Goal: Transaction & Acquisition: Book appointment/travel/reservation

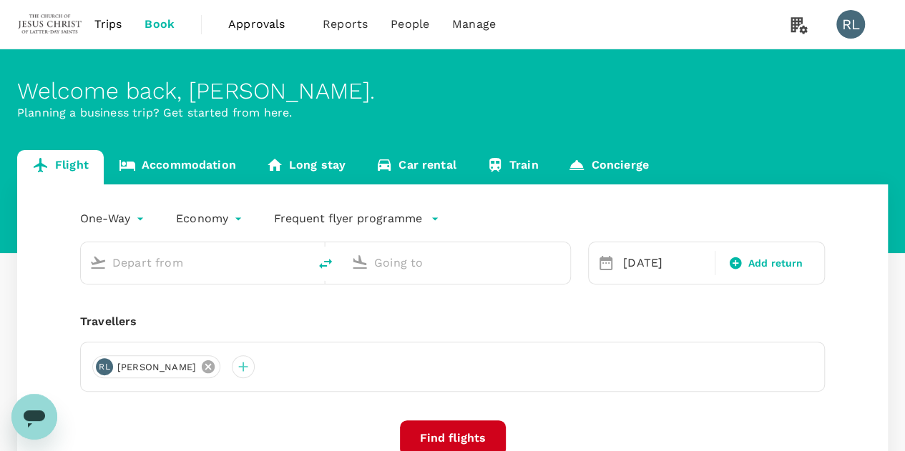
type input "Miri Intl (MYY)"
type input "Sibu (SBW)"
type input "Miri Intl (MYY)"
type input "Sibu (SBW)"
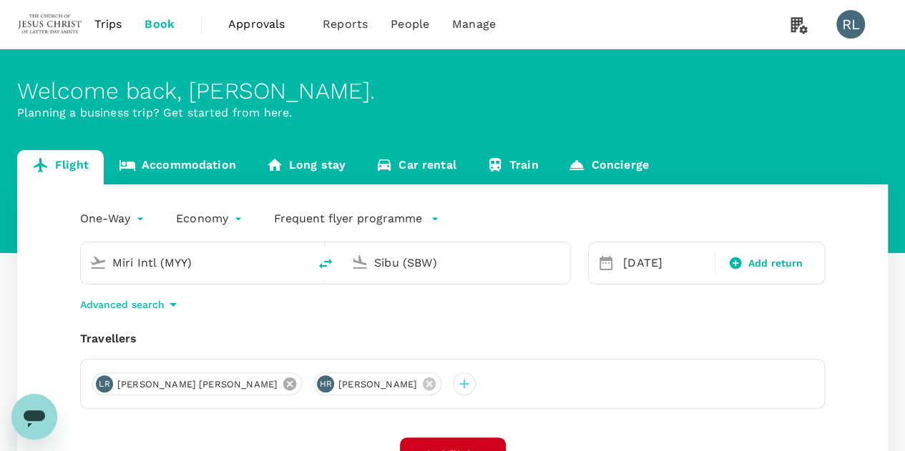
click at [282, 383] on icon at bounding box center [290, 384] width 16 height 16
click at [205, 383] on icon at bounding box center [208, 384] width 13 height 13
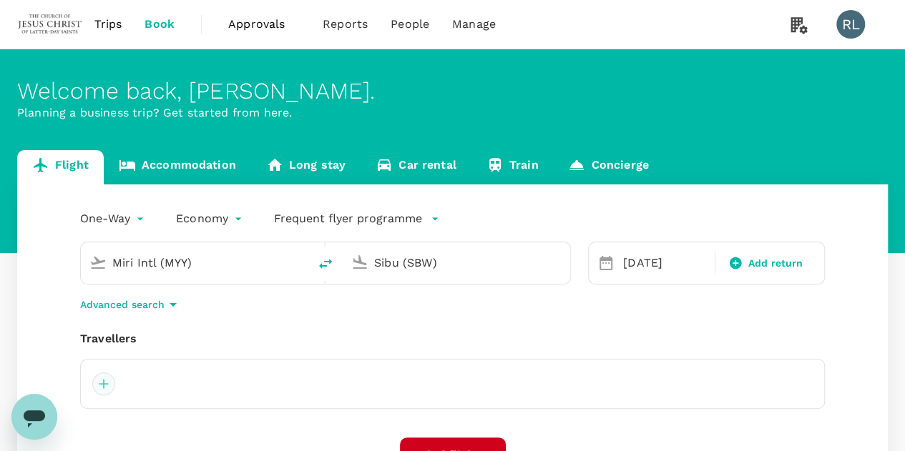
click at [106, 385] on div at bounding box center [103, 384] width 23 height 23
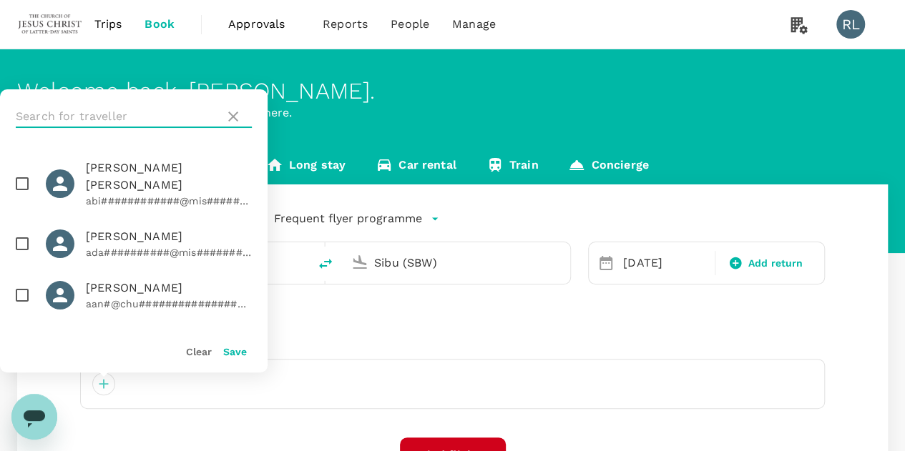
click at [144, 120] on input "text" at bounding box center [117, 116] width 203 height 23
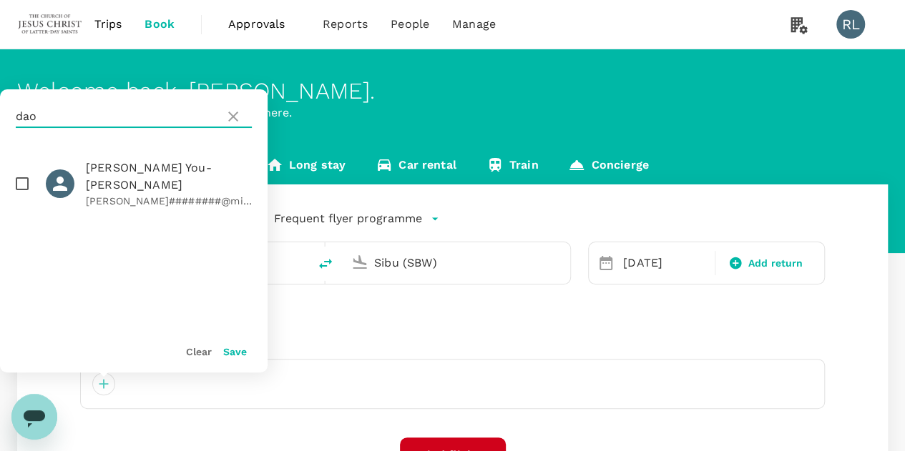
type input "dao"
click at [20, 176] on input "checkbox" at bounding box center [22, 184] width 30 height 30
checkbox input "true"
click at [237, 348] on button "Save" at bounding box center [235, 351] width 24 height 11
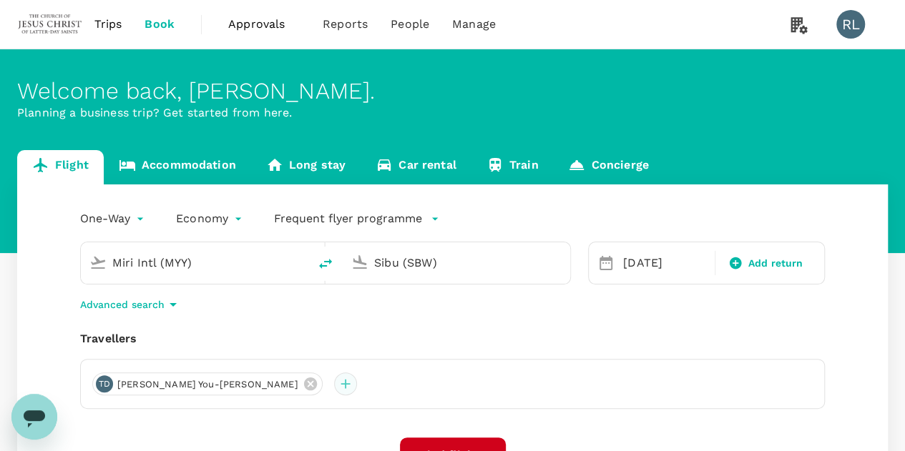
click at [334, 382] on div at bounding box center [345, 384] width 23 height 23
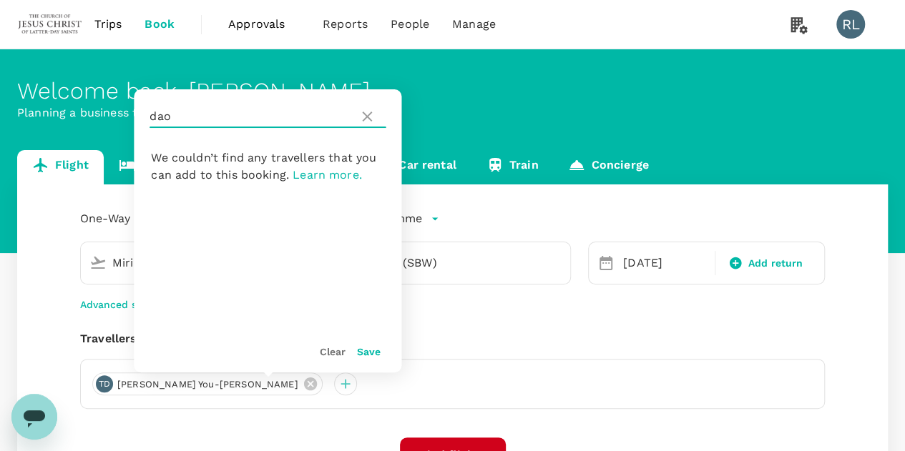
drag, startPoint x: 207, startPoint y: 116, endPoint x: 150, endPoint y: 118, distance: 57.3
click at [150, 118] on input "dao" at bounding box center [250, 116] width 203 height 23
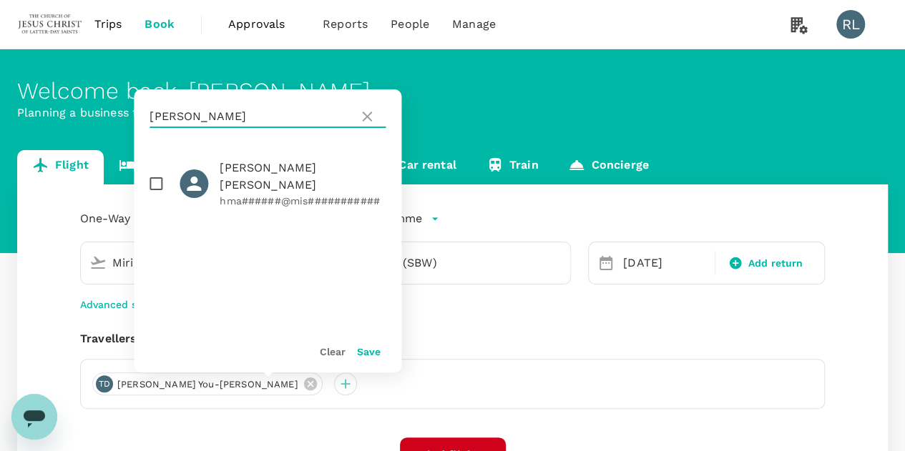
type input "[PERSON_NAME]"
click at [159, 175] on input "checkbox" at bounding box center [156, 184] width 30 height 30
checkbox input "true"
click at [360, 351] on button "Save" at bounding box center [369, 351] width 24 height 11
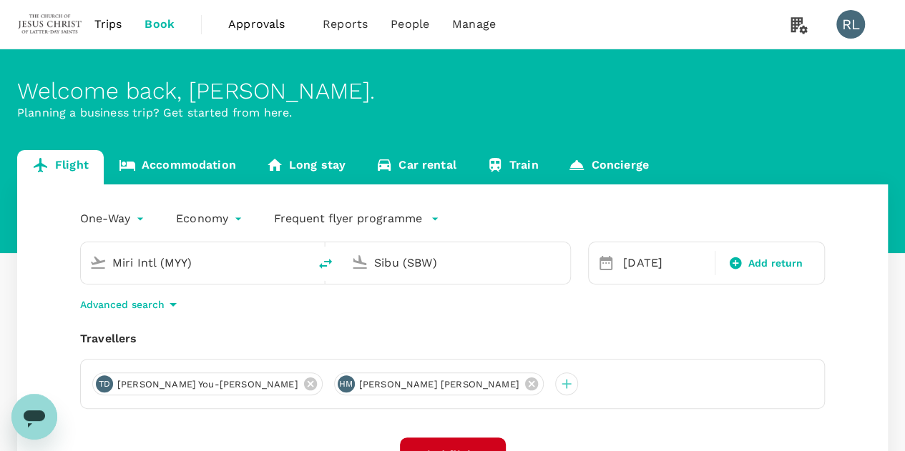
click at [221, 265] on input "Miri Intl (MYY)" at bounding box center [195, 263] width 166 height 22
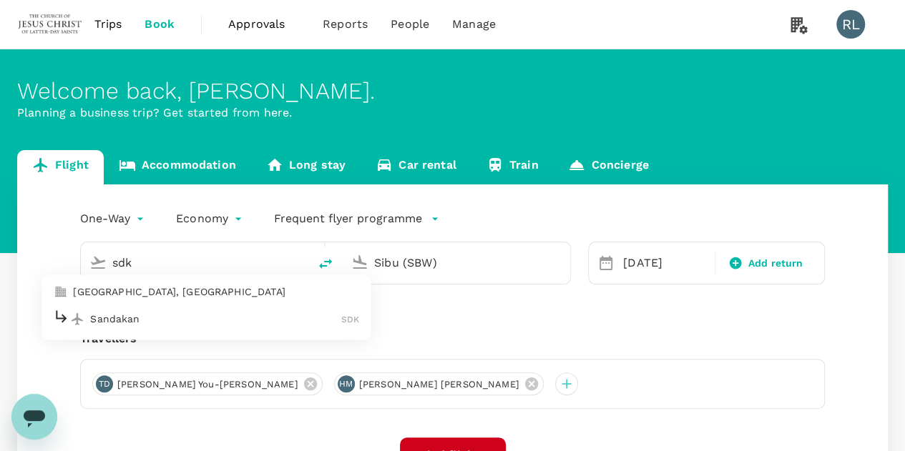
type input "Miri Intl (MYY)"
click at [457, 262] on input "Sibu (SBW)" at bounding box center [457, 263] width 166 height 22
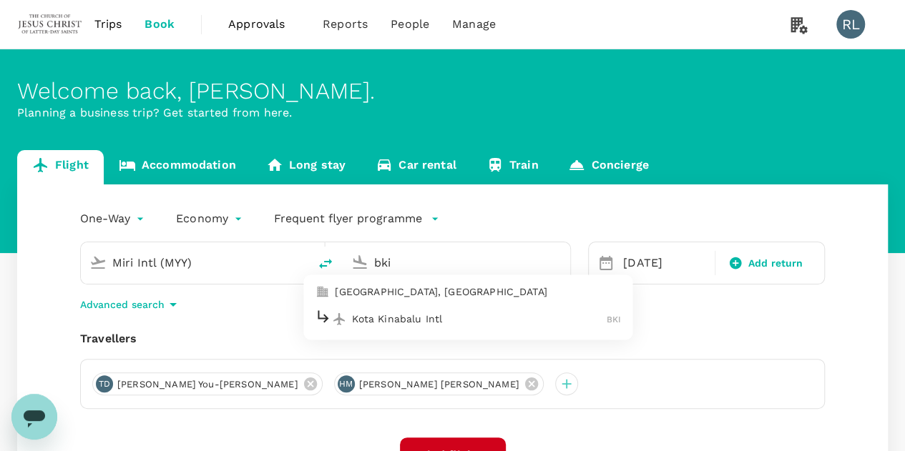
click at [403, 317] on p "Kota Kinabalu Intl" at bounding box center [479, 319] width 255 height 14
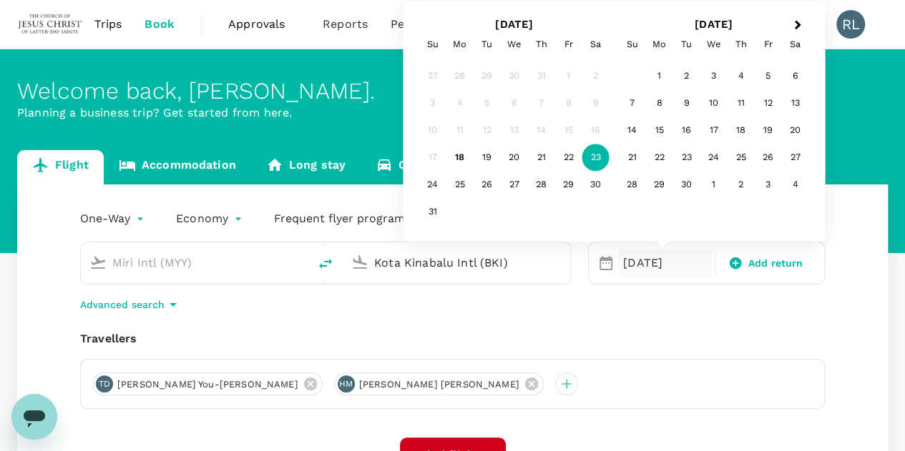
type input "Kota Kinabalu Intl (BKI)"
click at [594, 163] on div "23" at bounding box center [595, 157] width 27 height 27
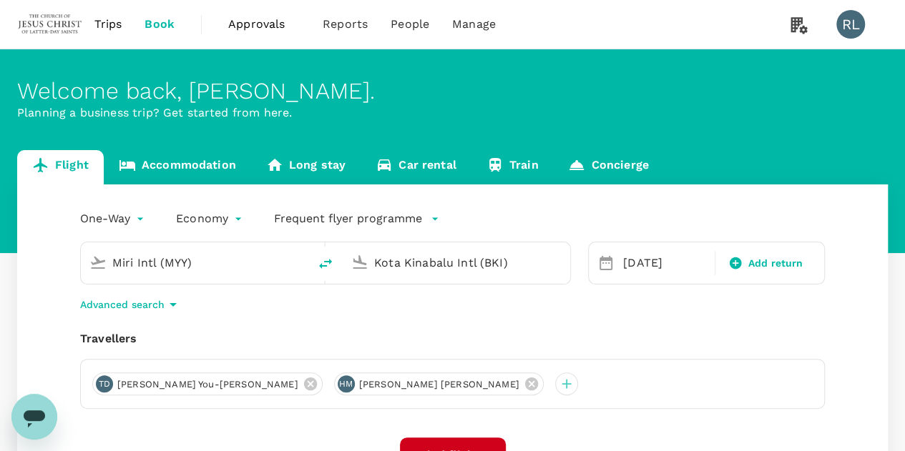
click at [250, 262] on input "Miri Intl (MYY)" at bounding box center [195, 263] width 166 height 22
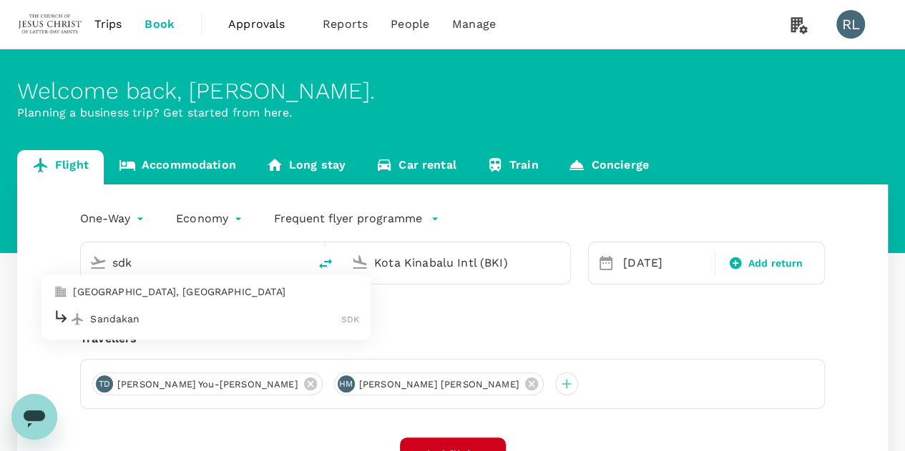
click at [259, 318] on p "Sandakan" at bounding box center [215, 319] width 251 height 14
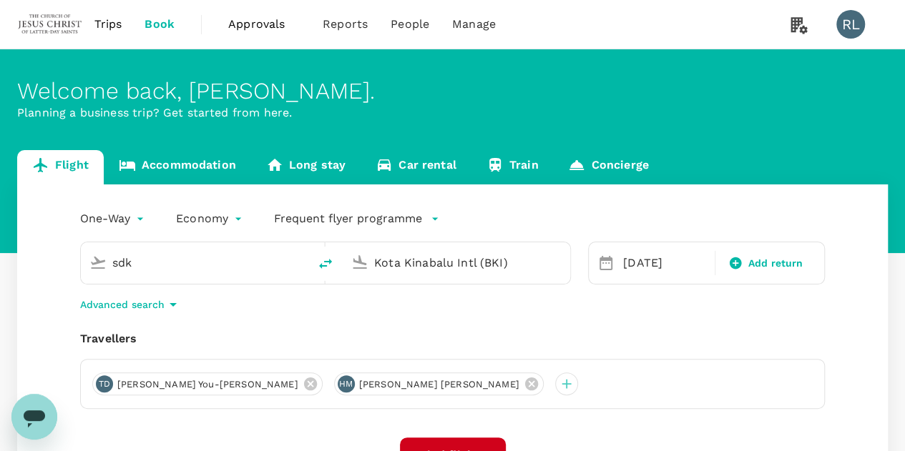
type input "Sandakan (SDK)"
click at [606, 318] on div "One-Way oneway Economy economy Frequent flyer programme Sandakan (SDK) [GEOGRAP…" at bounding box center [452, 393] width 870 height 417
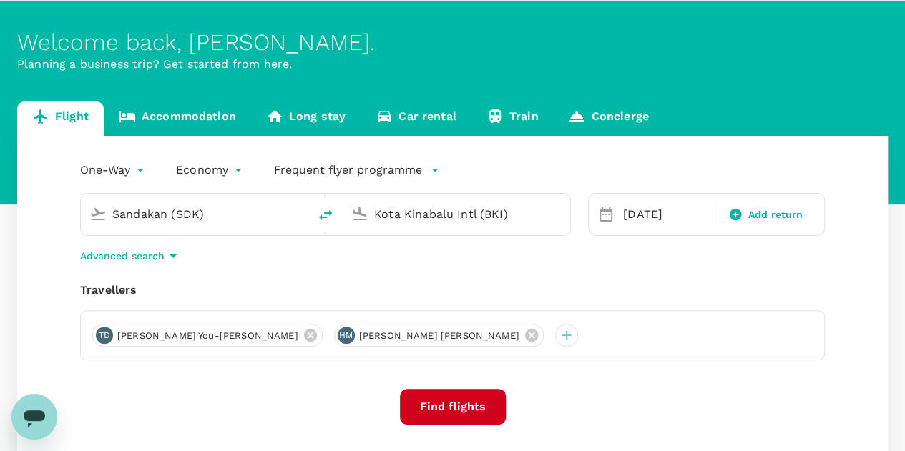
scroll to position [72, 0]
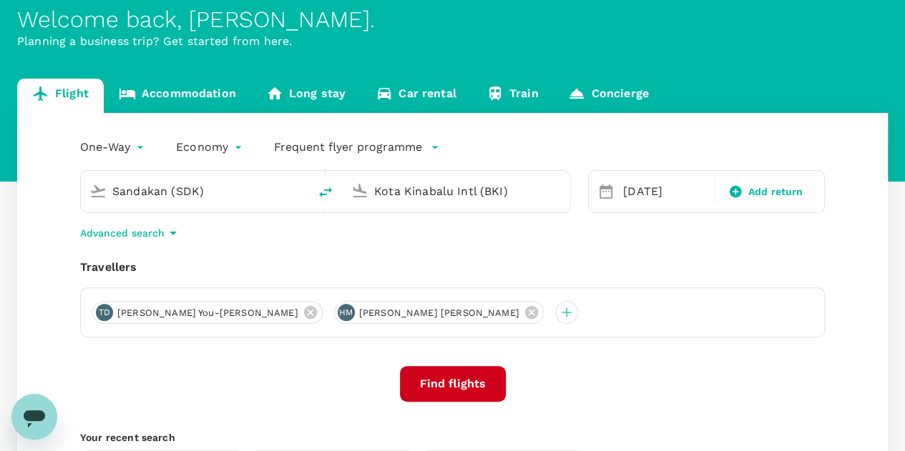
click at [463, 388] on button "Find flights" at bounding box center [453, 384] width 106 height 36
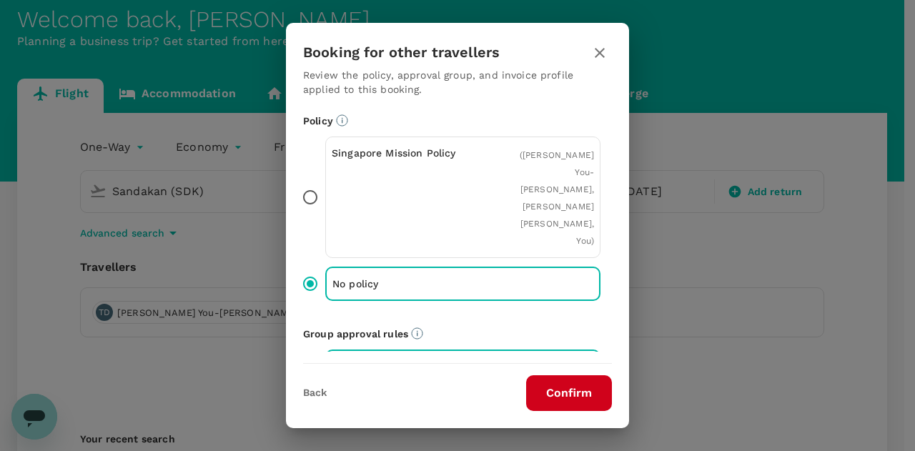
click at [554, 388] on button "Confirm" at bounding box center [569, 393] width 86 height 36
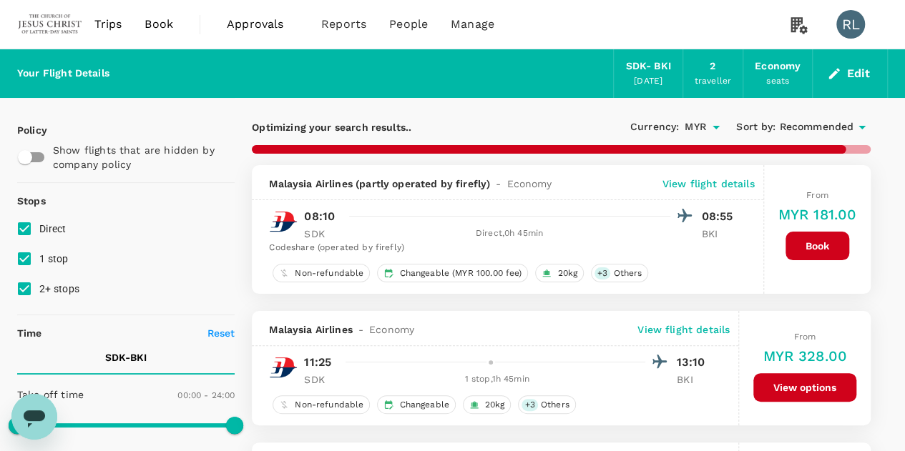
checkbox input "false"
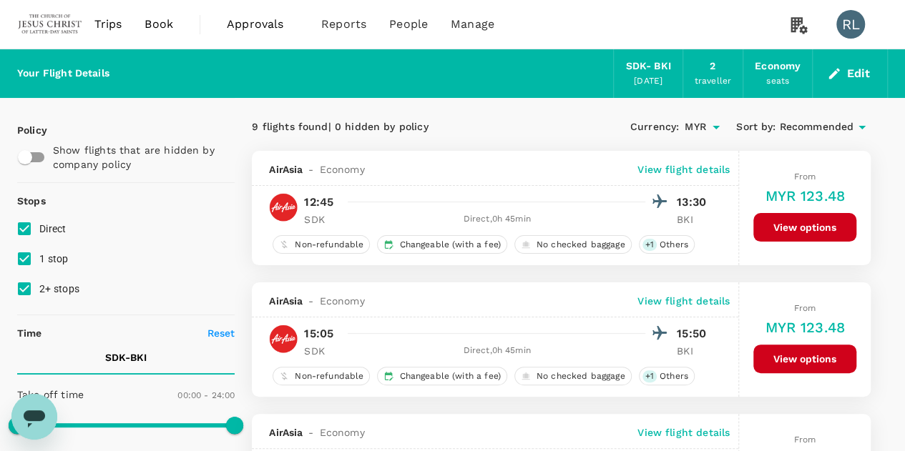
click at [804, 130] on span "Recommended" at bounding box center [816, 127] width 74 height 16
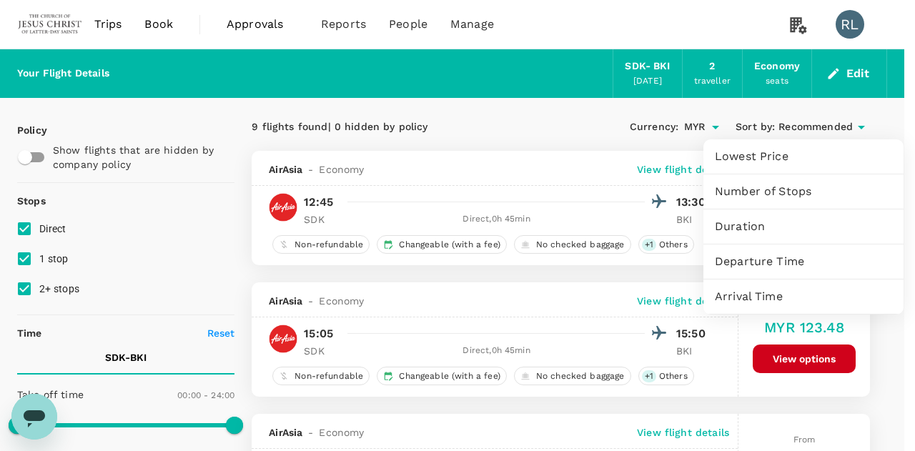
click at [782, 262] on span "Departure Time" at bounding box center [803, 261] width 177 height 17
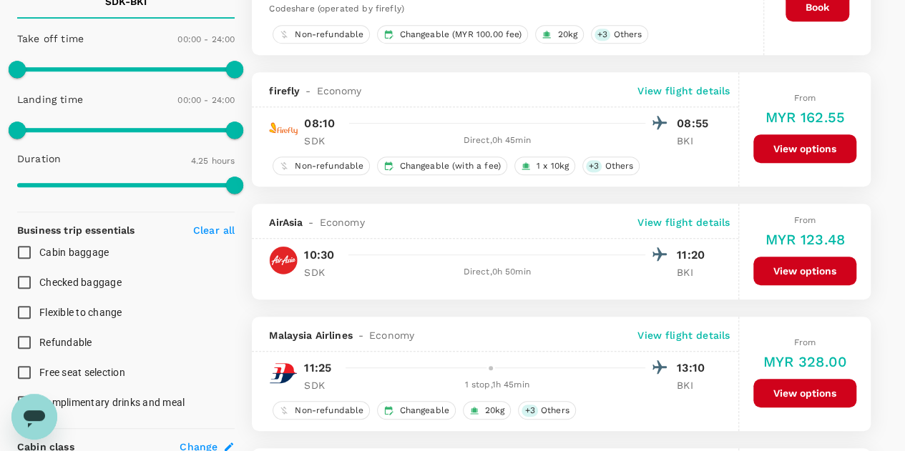
scroll to position [358, 0]
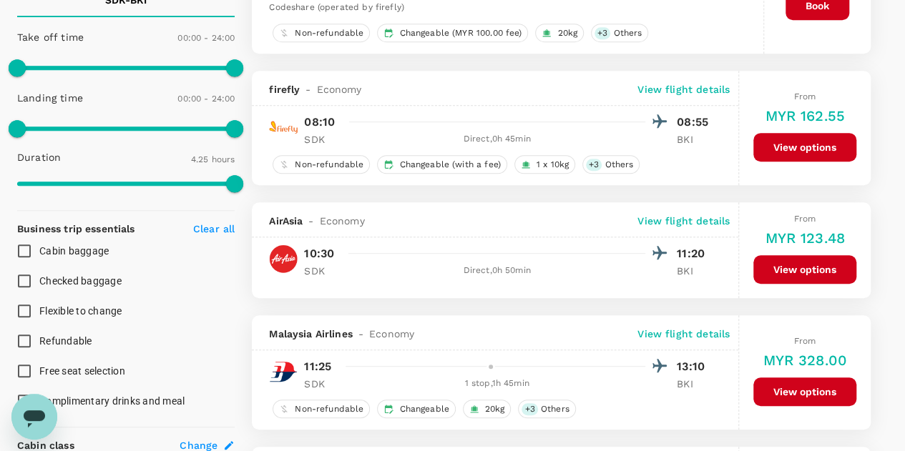
click at [791, 263] on button "View options" at bounding box center [804, 269] width 103 height 29
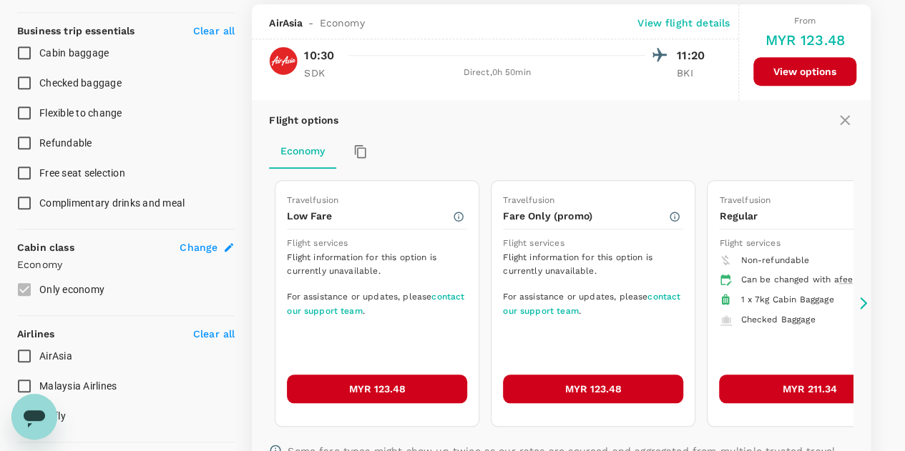
scroll to position [558, 0]
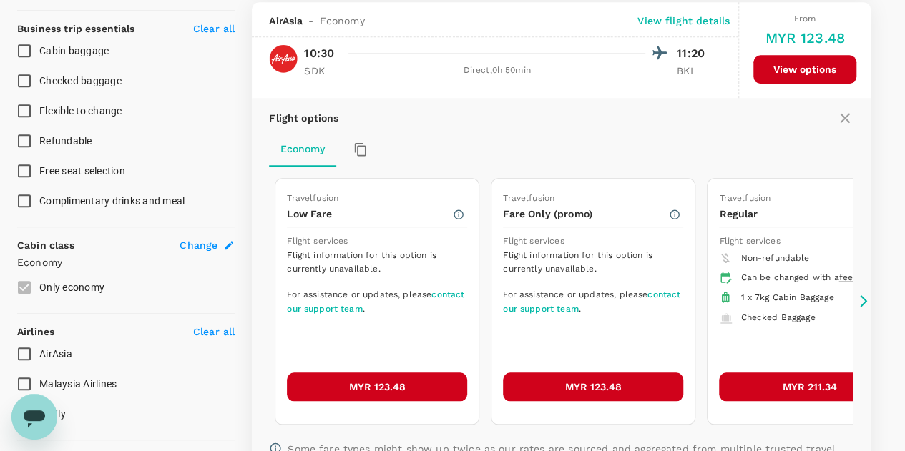
click at [398, 380] on button "MYR 123.48" at bounding box center [377, 387] width 180 height 29
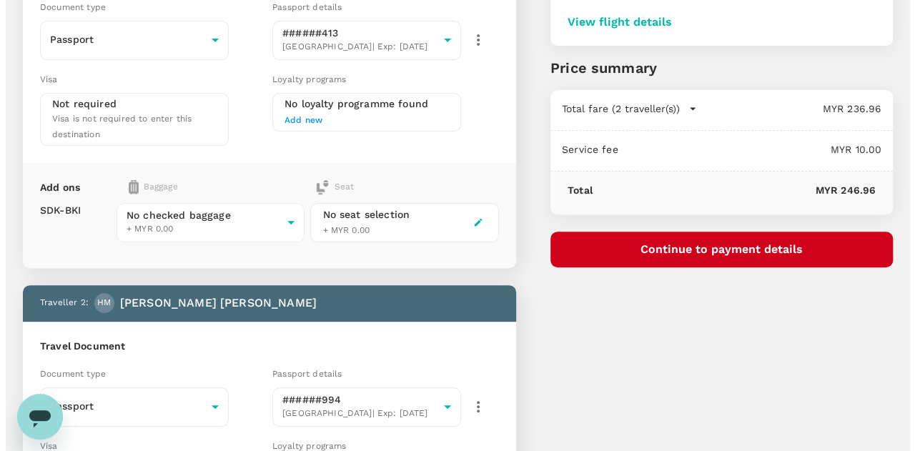
scroll to position [215, 0]
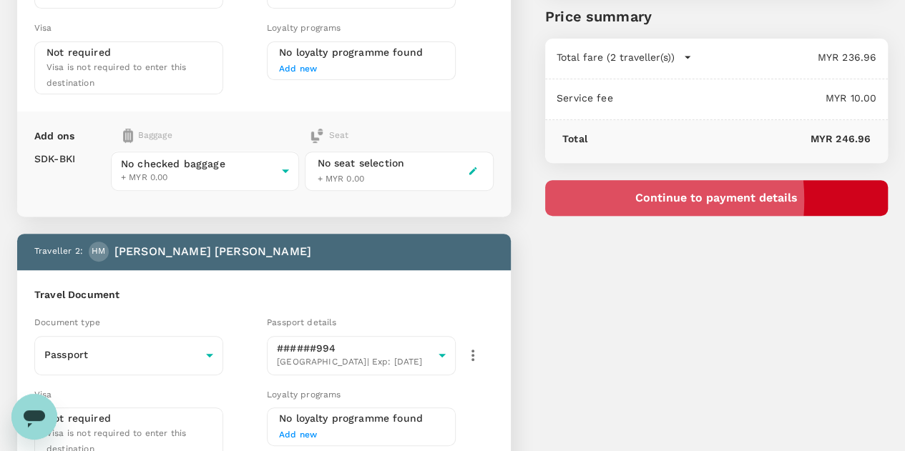
click at [695, 200] on button "Continue to payment details" at bounding box center [716, 198] width 343 height 36
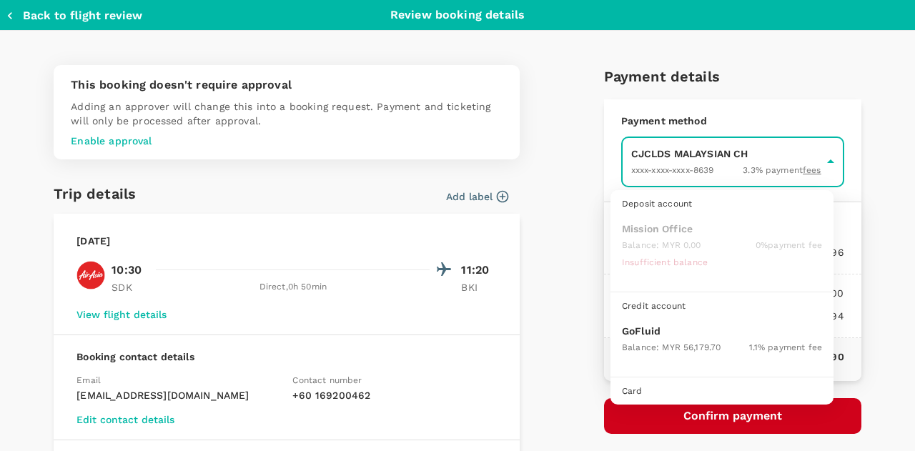
click at [691, 167] on body "Back to flight results Flight review Traveller(s) Traveller 1 : TD [PERSON_NAME…" at bounding box center [457, 269] width 915 height 968
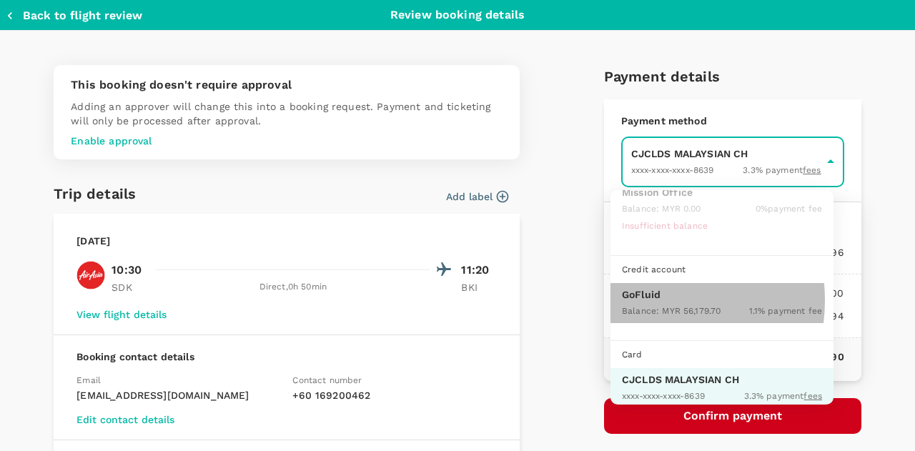
click at [639, 298] on p "GoFluid" at bounding box center [722, 294] width 200 height 14
type input "9b357727-6904-47bd-a44e-9a56bf7dfc7a"
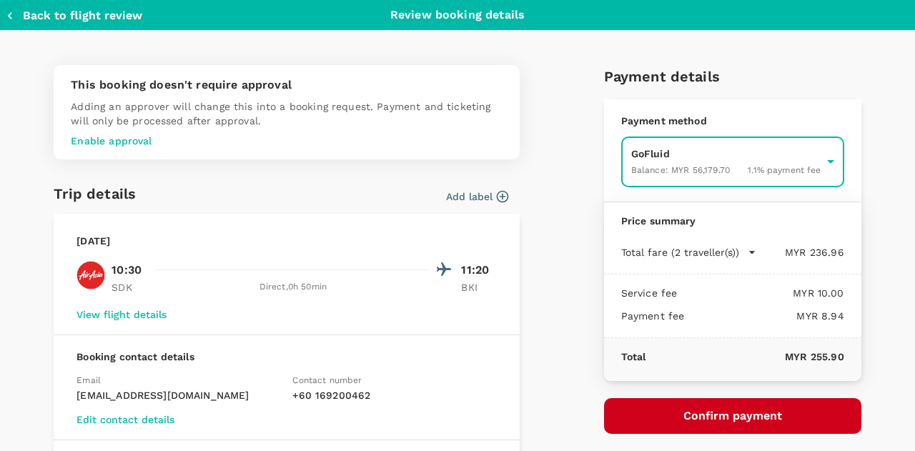
click at [715, 416] on button "Confirm payment" at bounding box center [732, 416] width 257 height 36
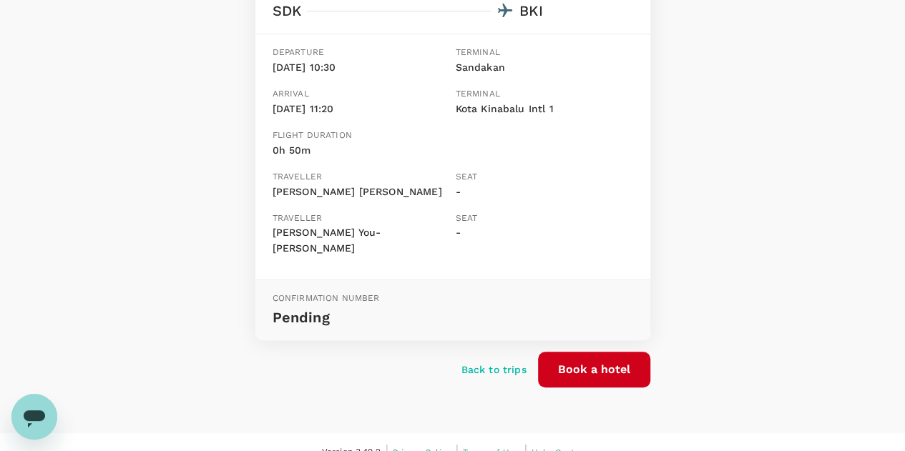
scroll to position [254, 0]
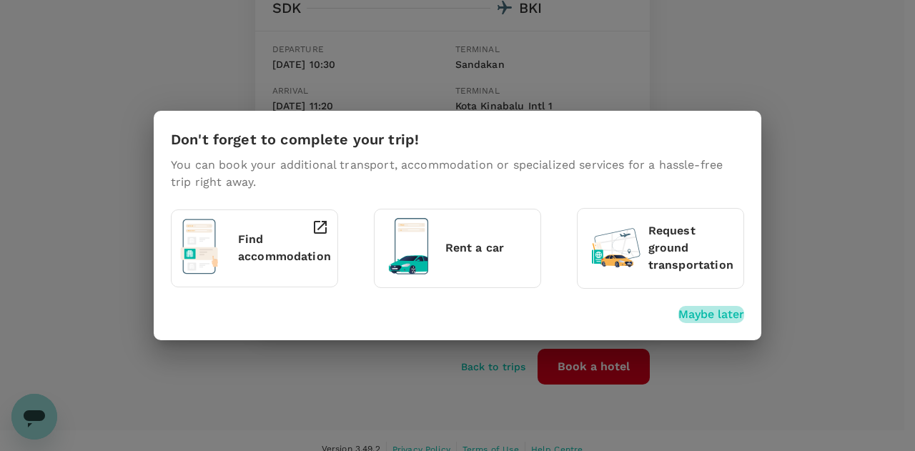
click at [732, 318] on p "Maybe later" at bounding box center [712, 314] width 66 height 17
